Goal: Information Seeking & Learning: Learn about a topic

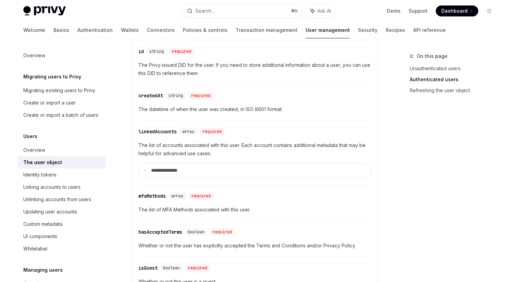
scroll to position [245, 0]
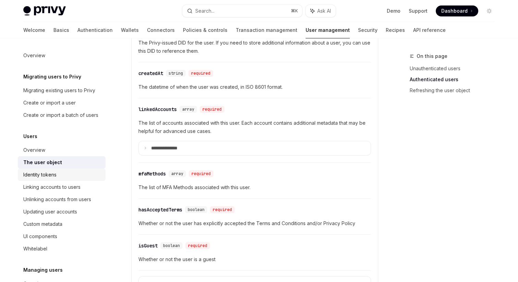
click at [51, 176] on div "Identity tokens" at bounding box center [39, 174] width 33 height 8
type textarea "*"
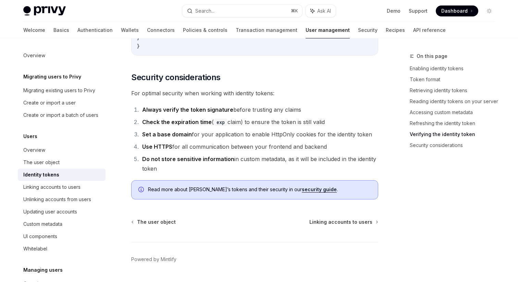
scroll to position [2224, 0]
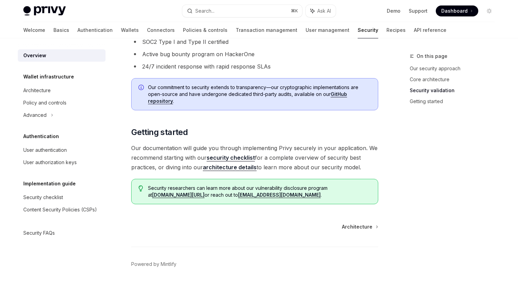
scroll to position [488, 0]
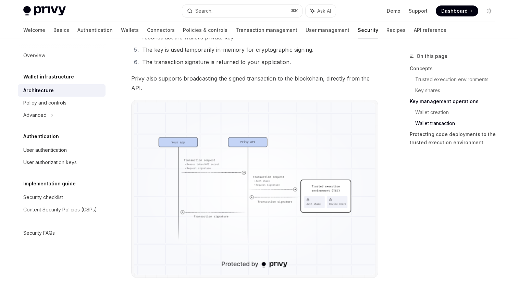
scroll to position [1222, 0]
